Goal: Transaction & Acquisition: Purchase product/service

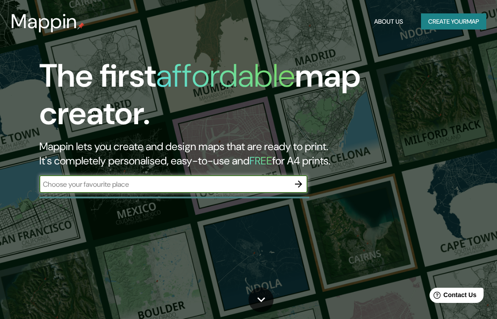
click at [57, 179] on input "text" at bounding box center [164, 184] width 250 height 10
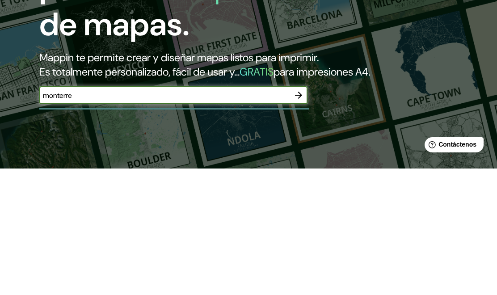
type input "[GEOGRAPHIC_DATA]"
click at [301, 216] on icon "button" at bounding box center [298, 221] width 11 height 11
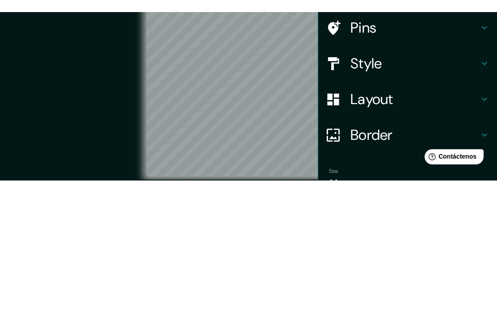
scroll to position [11, 0]
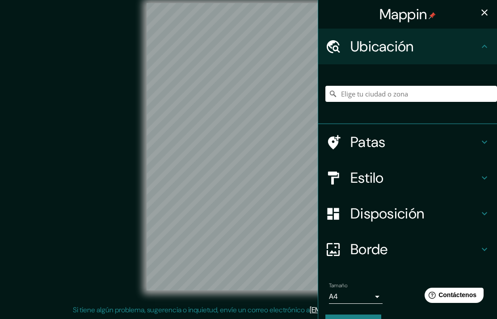
click at [424, 208] on font "Disposición" at bounding box center [387, 213] width 74 height 19
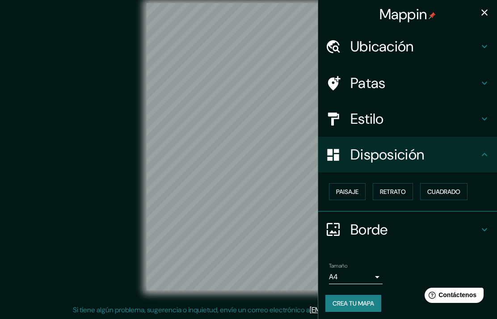
click at [469, 152] on h4 "Disposición" at bounding box center [414, 155] width 129 height 18
click at [356, 192] on font "Paisaje" at bounding box center [347, 192] width 22 height 8
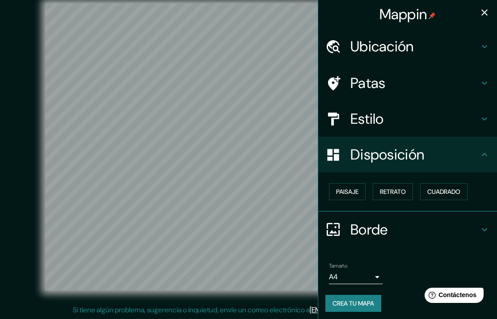
click at [452, 188] on font "Cuadrado" at bounding box center [443, 192] width 33 height 8
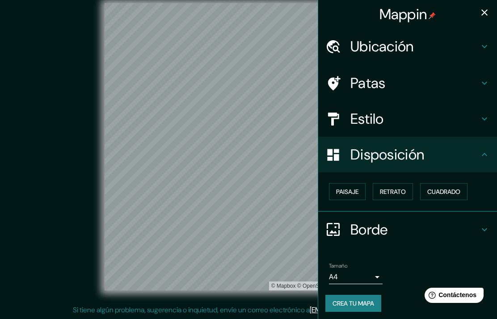
click at [350, 188] on font "Paisaje" at bounding box center [347, 192] width 22 height 8
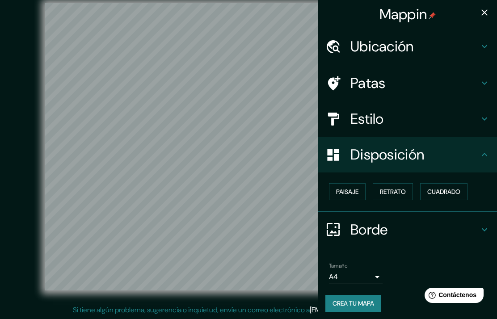
click at [445, 121] on h4 "Estilo" at bounding box center [414, 119] width 129 height 18
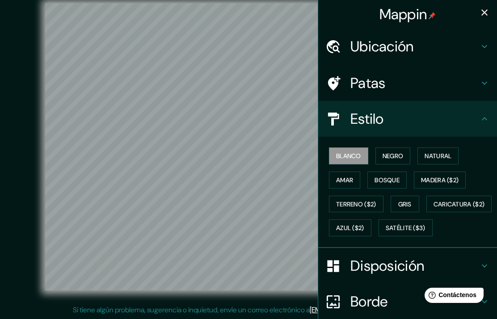
click at [396, 154] on font "Negro" at bounding box center [392, 156] width 21 height 8
click at [439, 147] on button "Natural" at bounding box center [437, 155] width 41 height 17
click at [350, 176] on font "Amar" at bounding box center [344, 180] width 17 height 8
click at [395, 176] on font "Bosque" at bounding box center [386, 180] width 25 height 8
click at [435, 174] on font "Madera ($2)" at bounding box center [440, 180] width 38 height 12
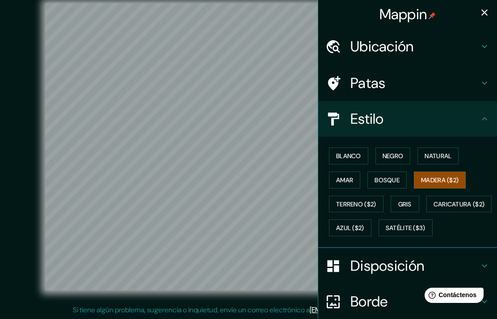
click at [406, 205] on font "Gris" at bounding box center [404, 204] width 13 height 8
click at [450, 152] on font "Natural" at bounding box center [437, 156] width 27 height 8
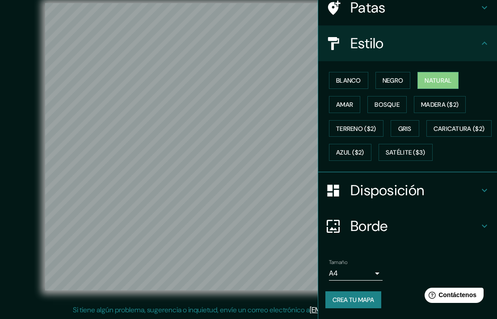
scroll to position [92, 0]
click at [376, 276] on body "Mappin Ubicación Patas Estilo Blanco Negro Natural [PERSON_NAME] ($2) Terreno (…" at bounding box center [248, 148] width 497 height 319
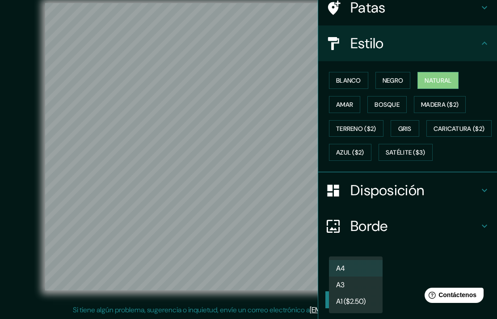
click at [411, 259] on div at bounding box center [248, 159] width 497 height 319
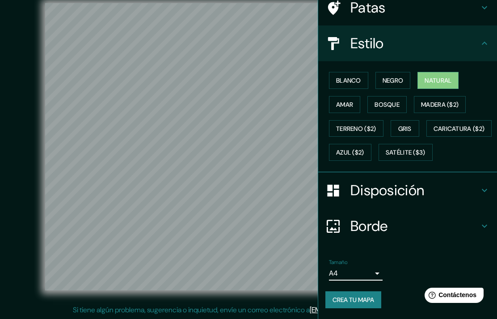
click at [432, 227] on h4 "Borde" at bounding box center [414, 226] width 129 height 18
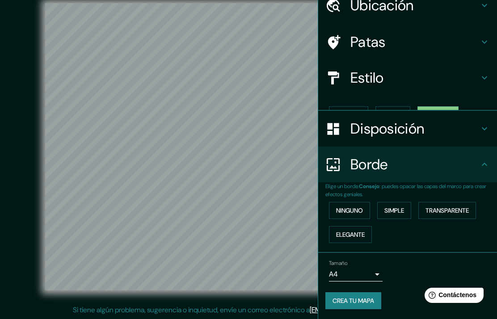
scroll to position [24, 0]
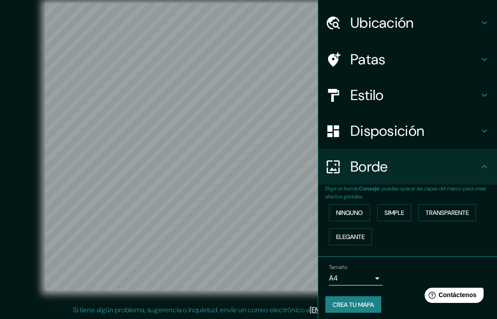
click at [363, 215] on font "Ninguno" at bounding box center [349, 213] width 27 height 12
click at [456, 162] on h4 "Borde" at bounding box center [414, 167] width 129 height 18
click at [367, 301] on font "Crea tu mapa" at bounding box center [353, 305] width 42 height 8
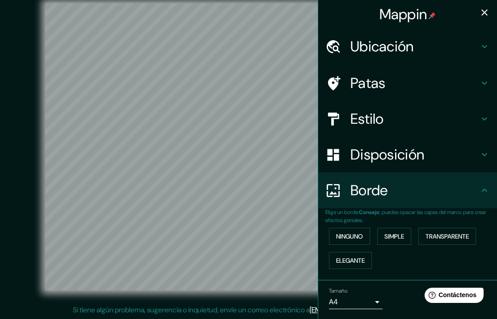
scroll to position [0, 0]
click at [485, 12] on icon "button" at bounding box center [484, 12] width 6 height 6
